Goal: Task Accomplishment & Management: Manage account settings

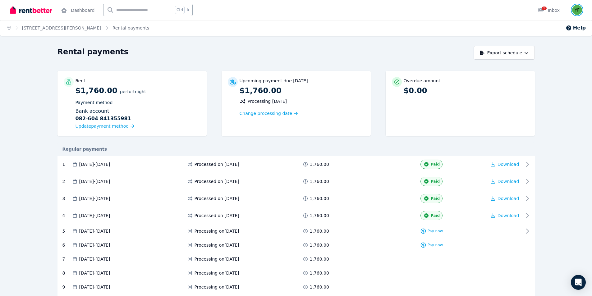
click at [575, 8] on img "button" at bounding box center [578, 10] width 10 height 10
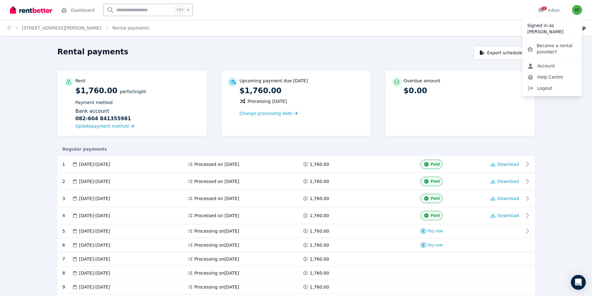
click at [543, 68] on link "Account" at bounding box center [542, 65] width 38 height 11
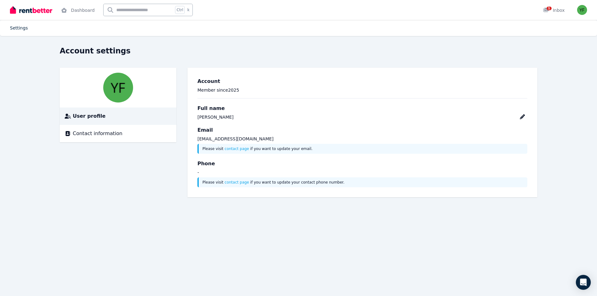
click at [23, 28] on link "Settings" at bounding box center [19, 28] width 18 height 5
click at [30, 12] on img at bounding box center [31, 9] width 42 height 9
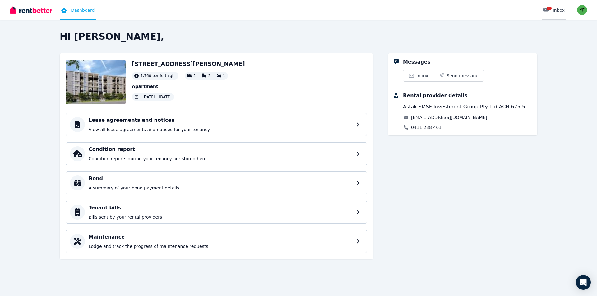
click at [546, 9] on icon at bounding box center [546, 9] width 6 height 5
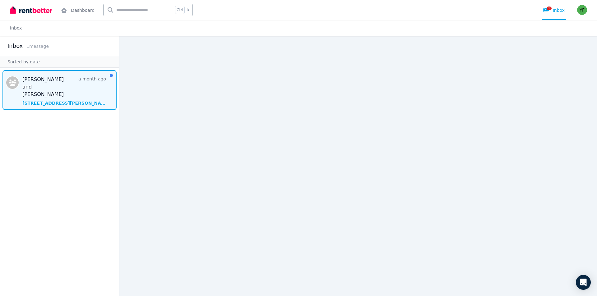
click at [42, 80] on span "Message list" at bounding box center [59, 90] width 119 height 40
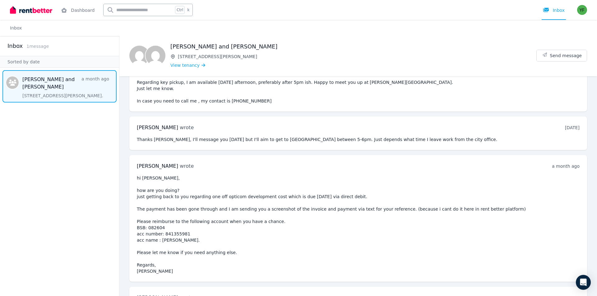
scroll to position [903, 0]
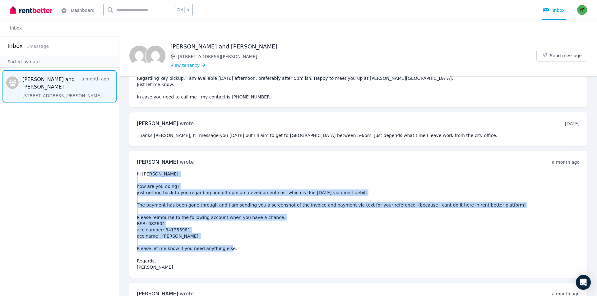
drag, startPoint x: 187, startPoint y: 180, endPoint x: 276, endPoint y: 235, distance: 105.1
click at [276, 235] on pre "hi Harry, how are you doing? just getting back to you regarding one off opticom…" at bounding box center [358, 221] width 443 height 100
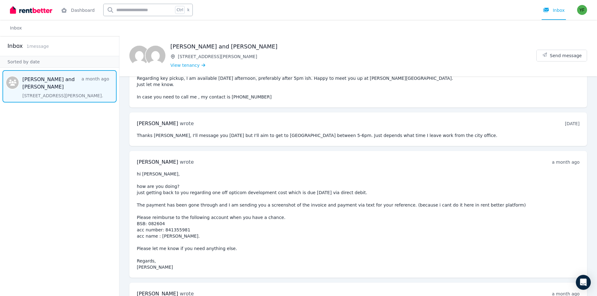
click at [42, 6] on img at bounding box center [31, 9] width 42 height 9
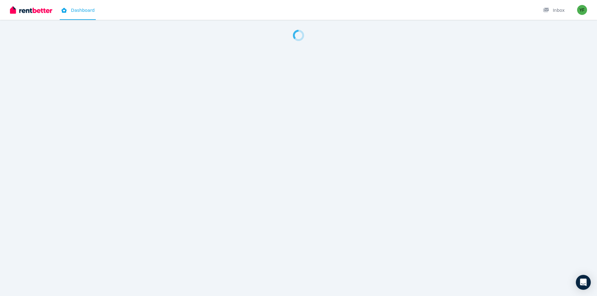
click at [81, 9] on link "Dashboard" at bounding box center [78, 10] width 36 height 20
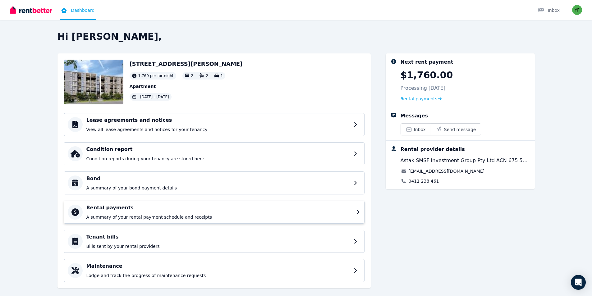
click at [144, 212] on div "Rental payments A summary of your rental payment schedule and receipts" at bounding box center [219, 212] width 266 height 16
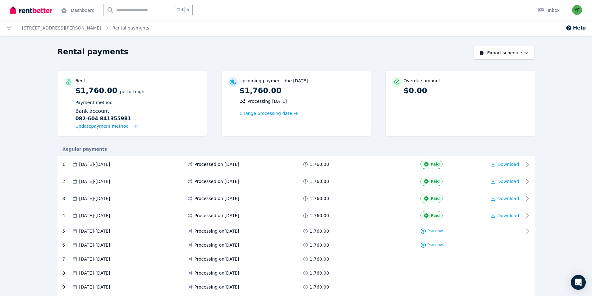
click at [106, 126] on span "Update payment method" at bounding box center [102, 126] width 53 height 5
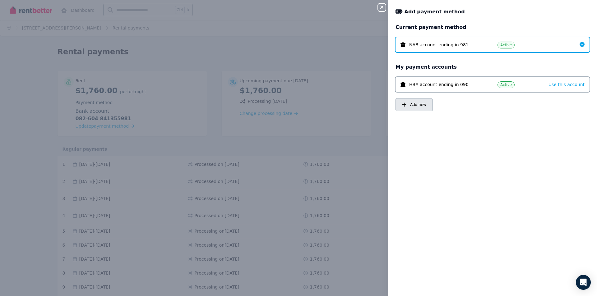
click at [425, 107] on span "Add new" at bounding box center [418, 104] width 16 height 5
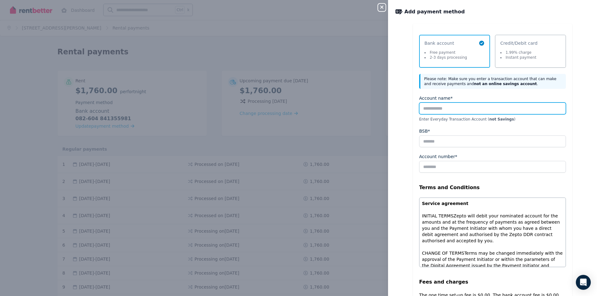
click at [461, 111] on input "Account name*" at bounding box center [492, 109] width 147 height 12
type input "**********"
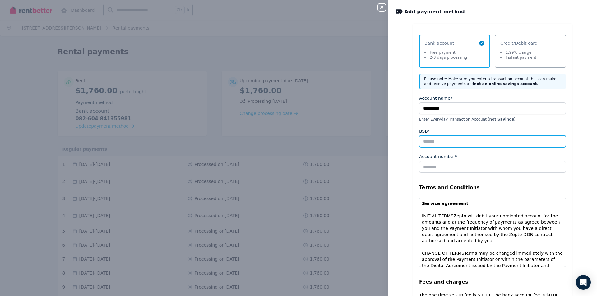
click at [450, 141] on input "BSB*" at bounding box center [492, 142] width 147 height 12
type input "******"
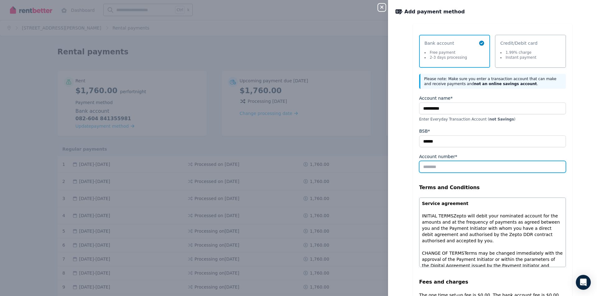
click at [435, 172] on input "Account number*" at bounding box center [492, 167] width 147 height 12
click at [439, 168] on input "Account number*" at bounding box center [492, 167] width 147 height 12
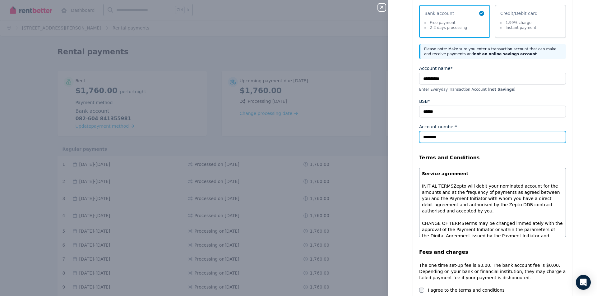
scroll to position [62, 0]
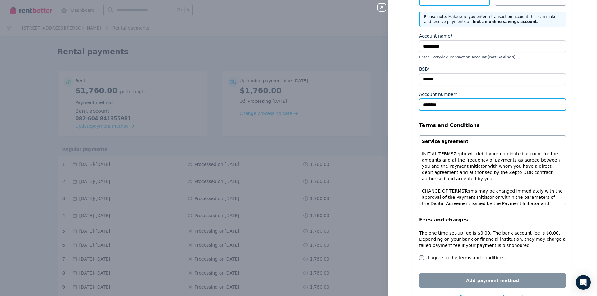
type input "********"
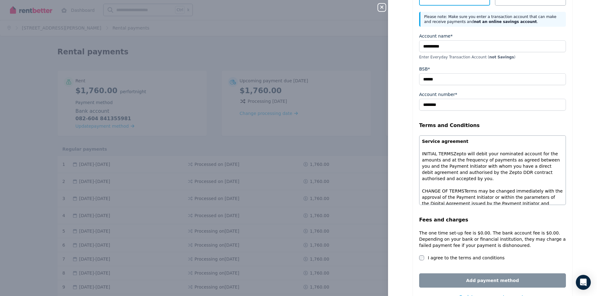
click at [440, 264] on fieldset "**********" at bounding box center [492, 150] width 147 height 235
click at [441, 261] on fieldset "**********" at bounding box center [492, 150] width 147 height 235
click at [444, 258] on label "I agree to the terms and conditions" at bounding box center [466, 258] width 77 height 6
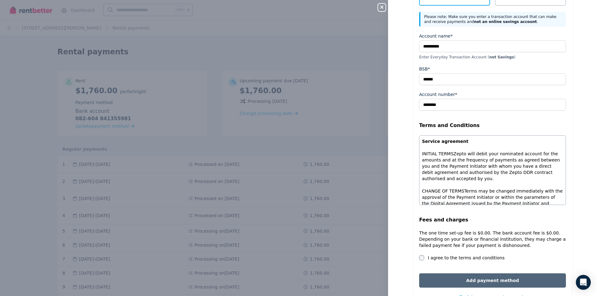
click at [442, 280] on button "Add payment method" at bounding box center [492, 281] width 147 height 14
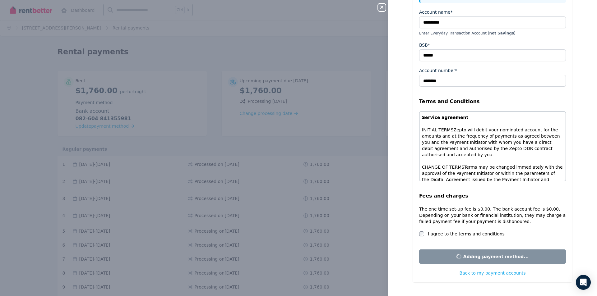
scroll to position [0, 0]
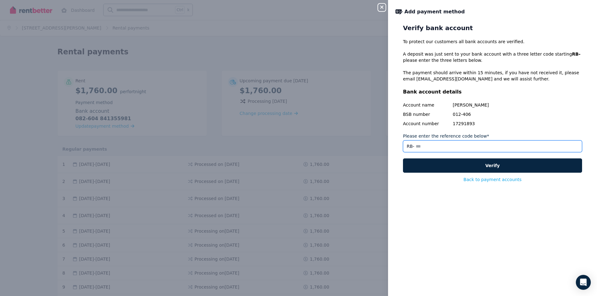
click at [435, 144] on input "Please enter the reference code below*" at bounding box center [492, 147] width 179 height 12
click at [507, 143] on input "Please enter the reference code below*" at bounding box center [492, 147] width 179 height 12
